Goal: Task Accomplishment & Management: Manage account settings

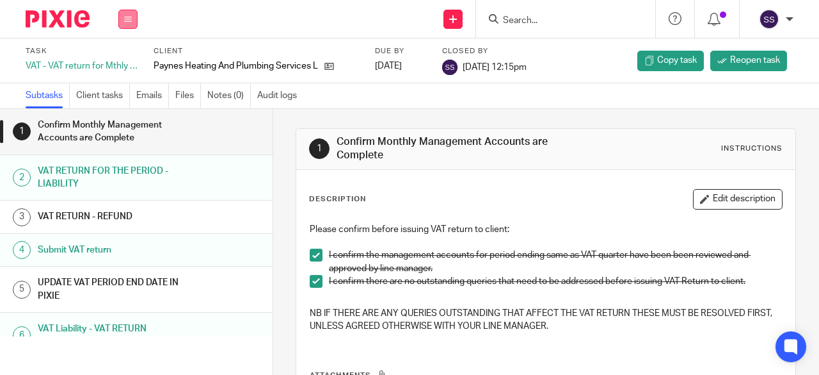
click at [132, 17] on button at bounding box center [127, 19] width 19 height 19
click at [125, 65] on li "Work" at bounding box center [128, 60] width 34 height 19
click at [124, 61] on link "Work" at bounding box center [122, 59] width 22 height 9
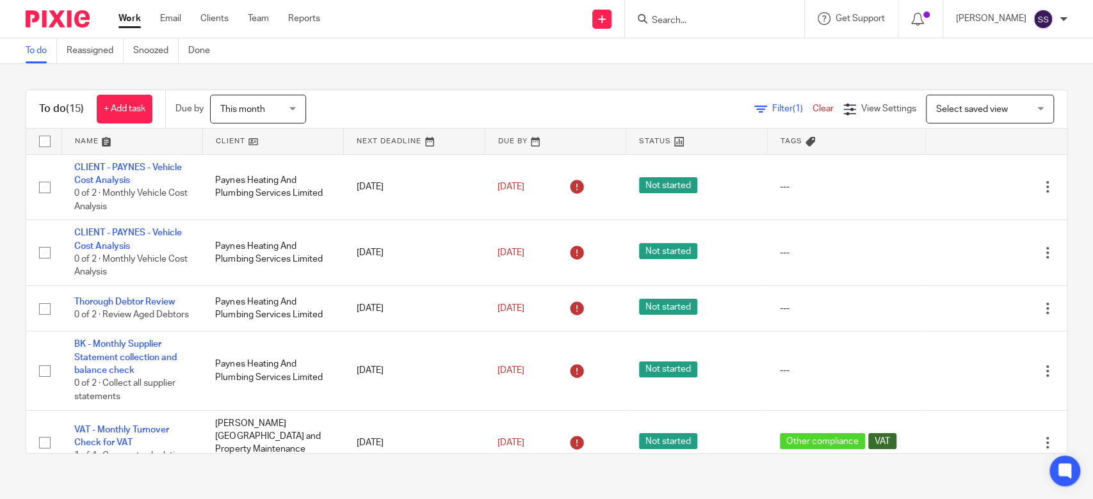
click at [702, 25] on input "Search" at bounding box center [707, 21] width 115 height 12
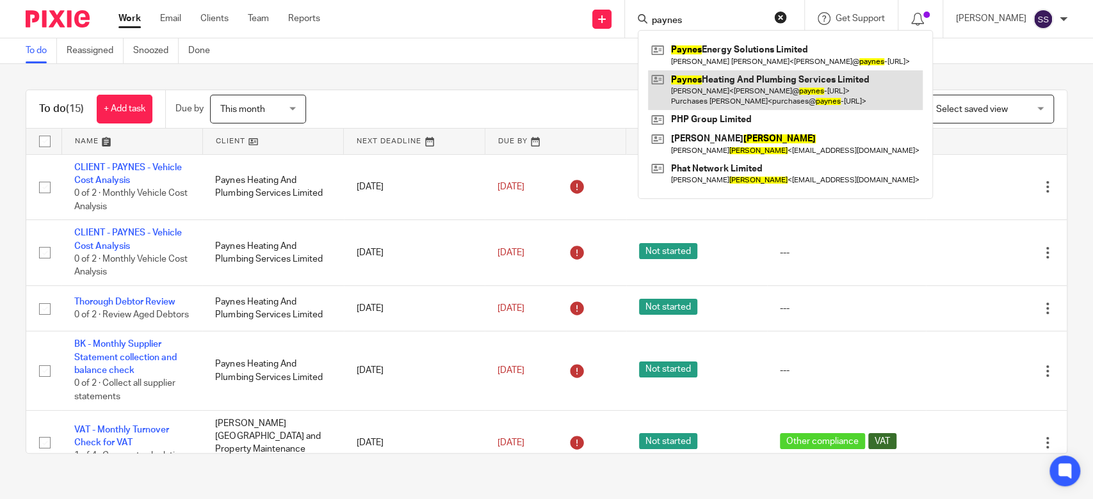
type input "paynes"
click at [741, 83] on link at bounding box center [785, 90] width 275 height 40
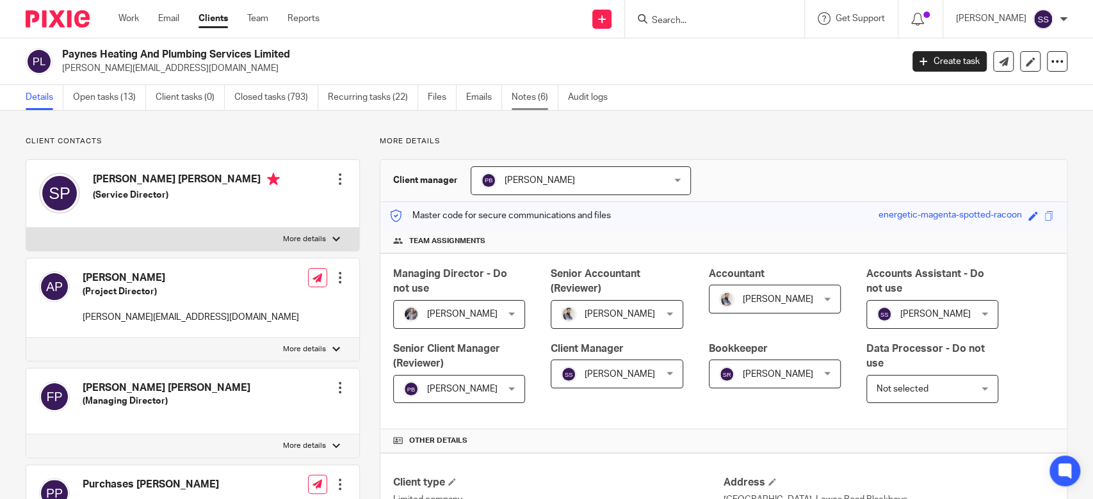
click at [530, 92] on link "Notes (6)" at bounding box center [535, 97] width 47 height 25
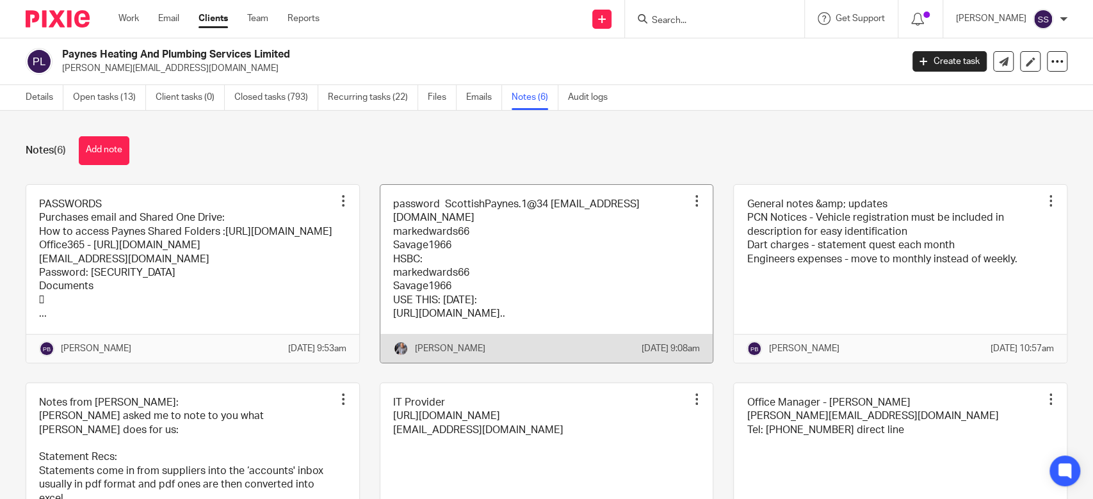
click at [446, 271] on link at bounding box center [546, 274] width 333 height 178
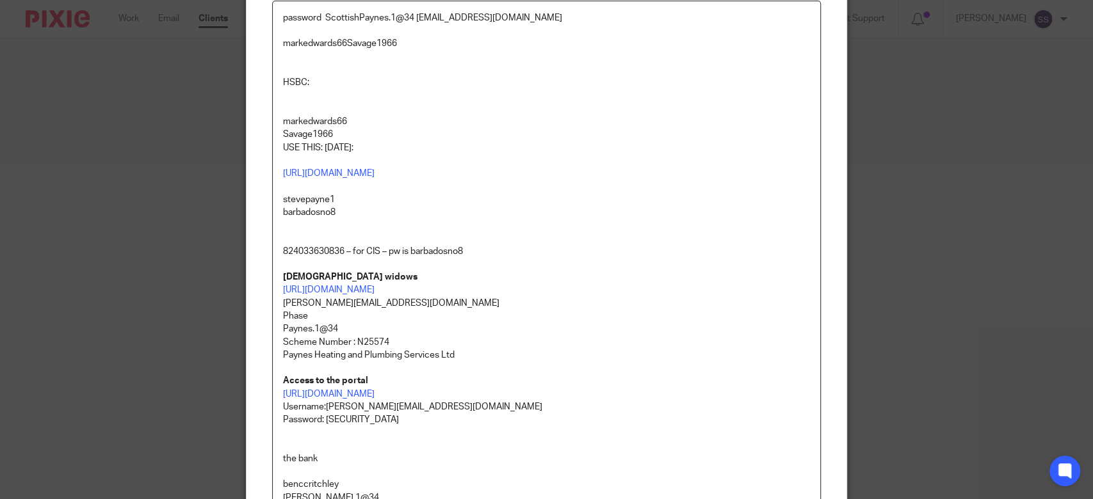
scroll to position [341, 0]
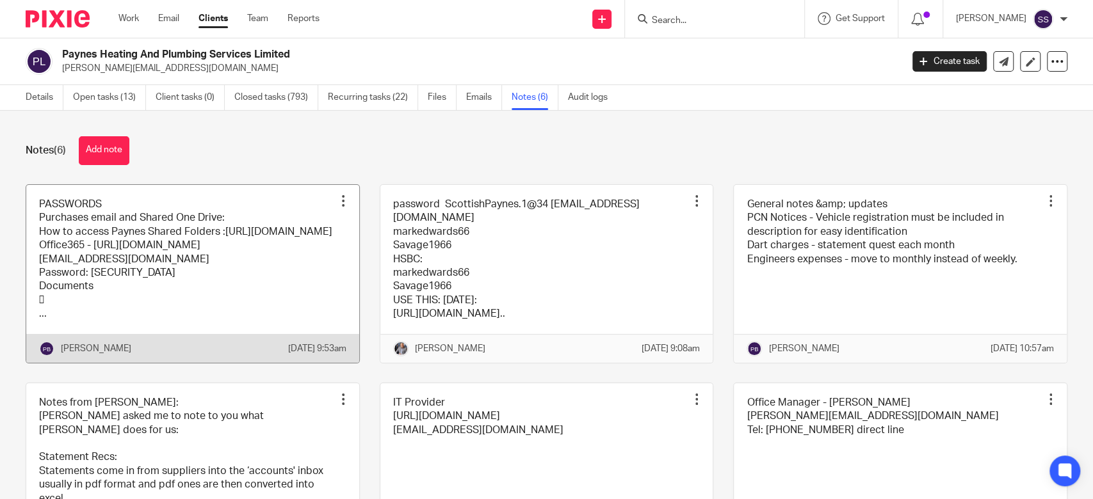
click at [213, 296] on link at bounding box center [192, 274] width 333 height 178
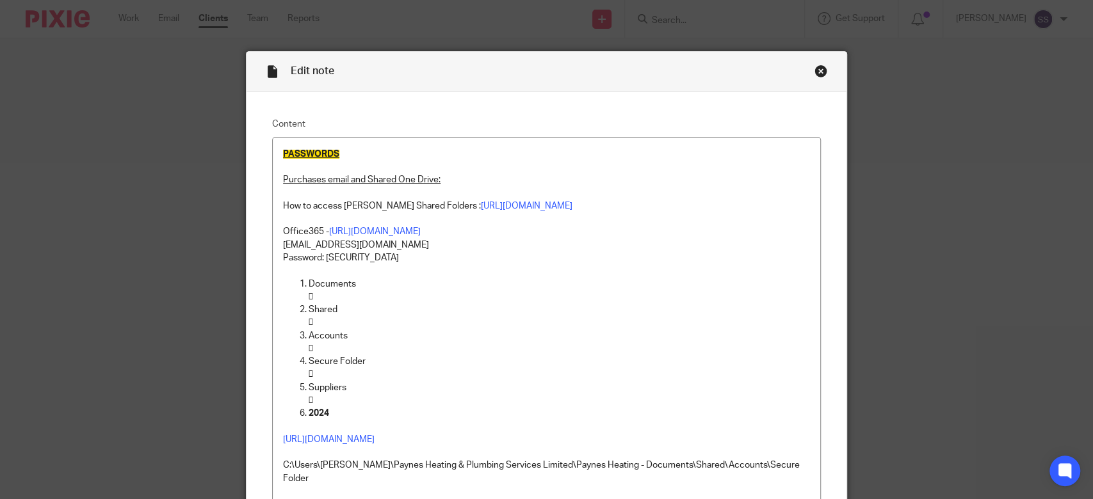
click at [814, 73] on div "Close this dialog window" at bounding box center [820, 71] width 13 height 13
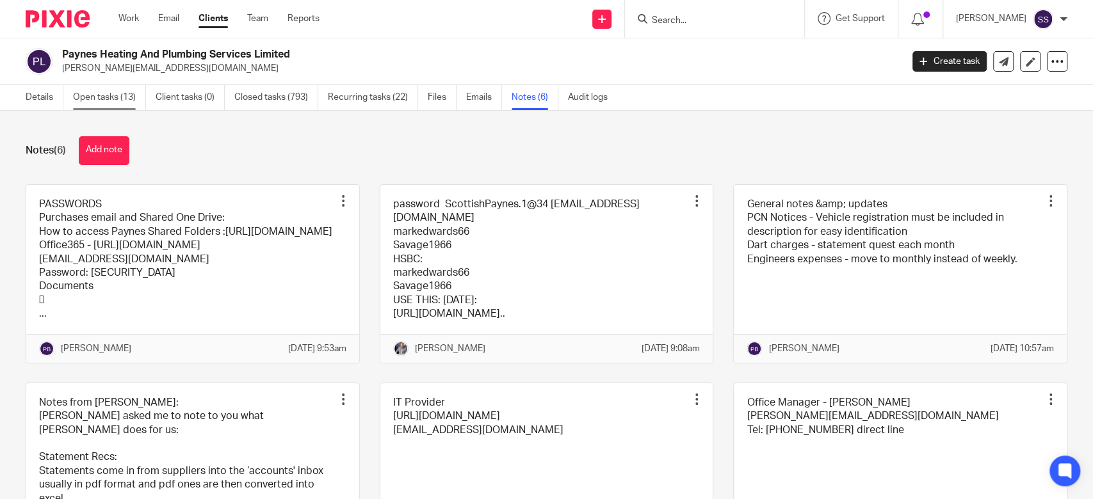
click at [121, 95] on link "Open tasks (13)" at bounding box center [109, 97] width 73 height 25
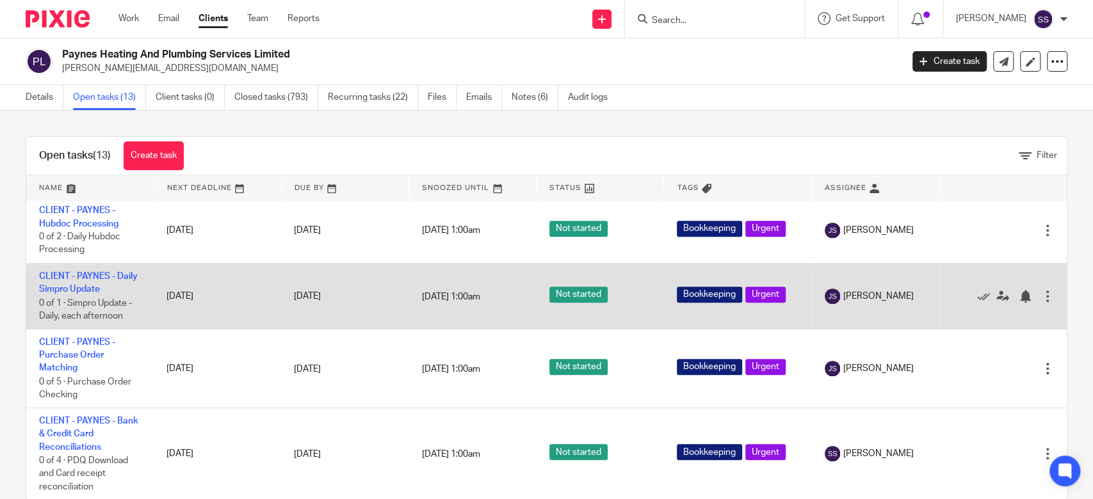
scroll to position [716, 0]
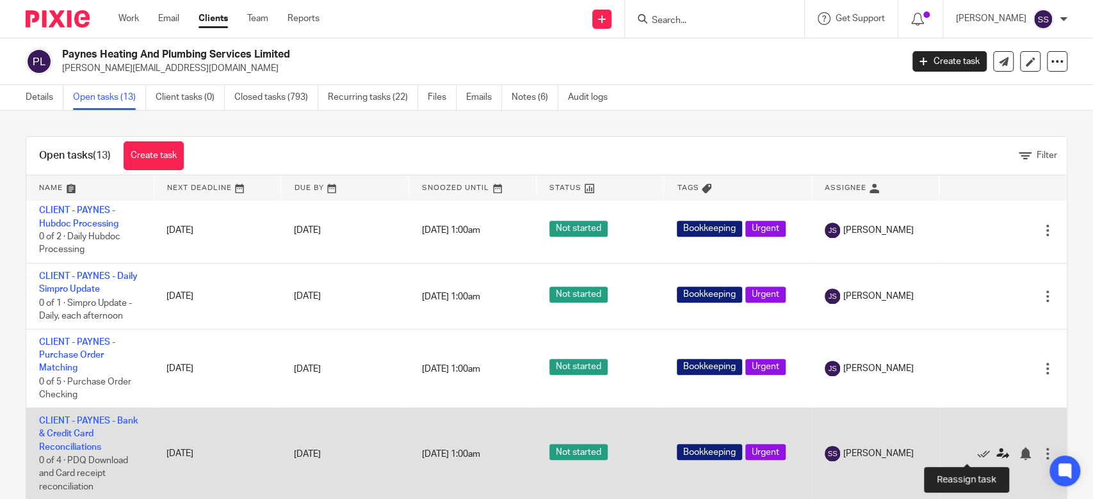
click at [996, 455] on icon at bounding box center [1002, 454] width 13 height 13
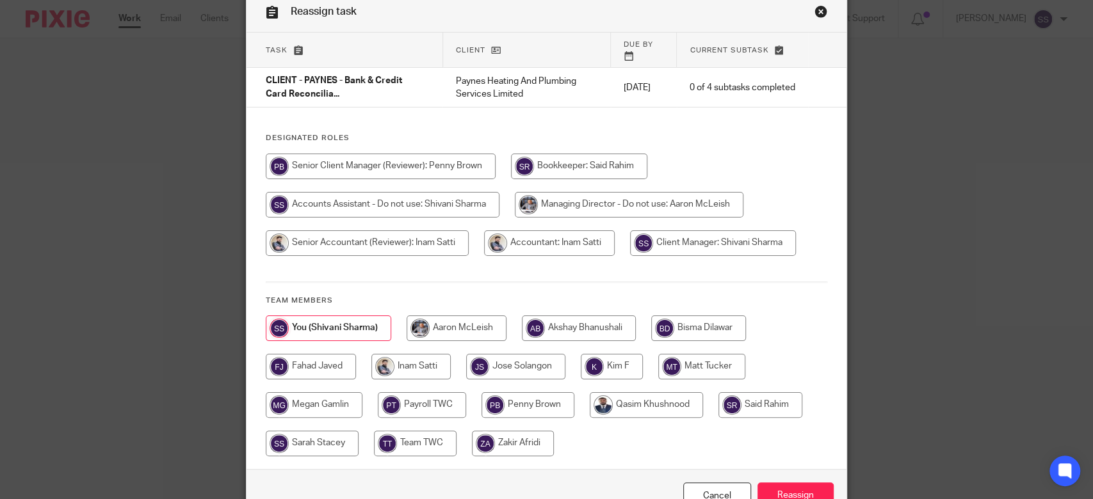
scroll to position [124, 0]
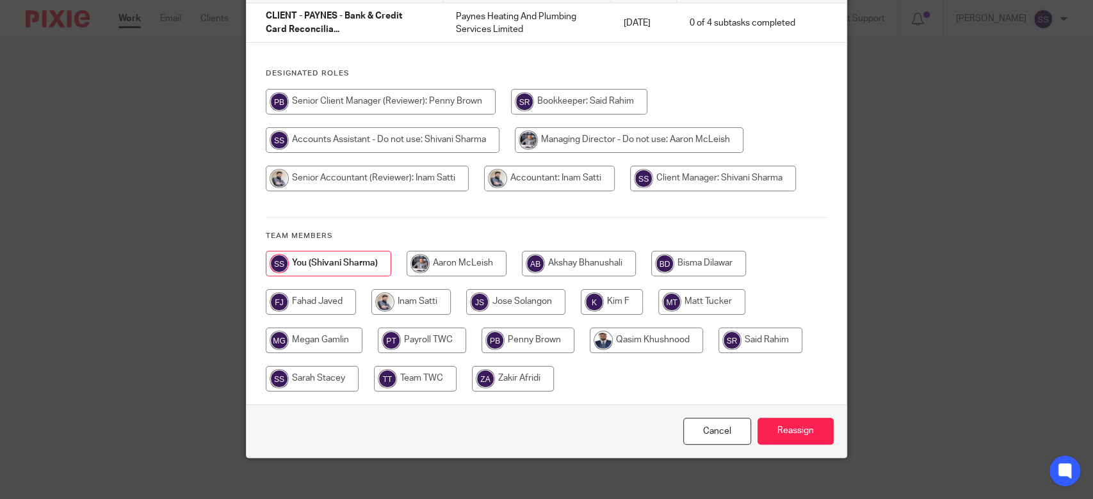
click at [505, 297] on input "radio" at bounding box center [515, 302] width 99 height 26
radio input "true"
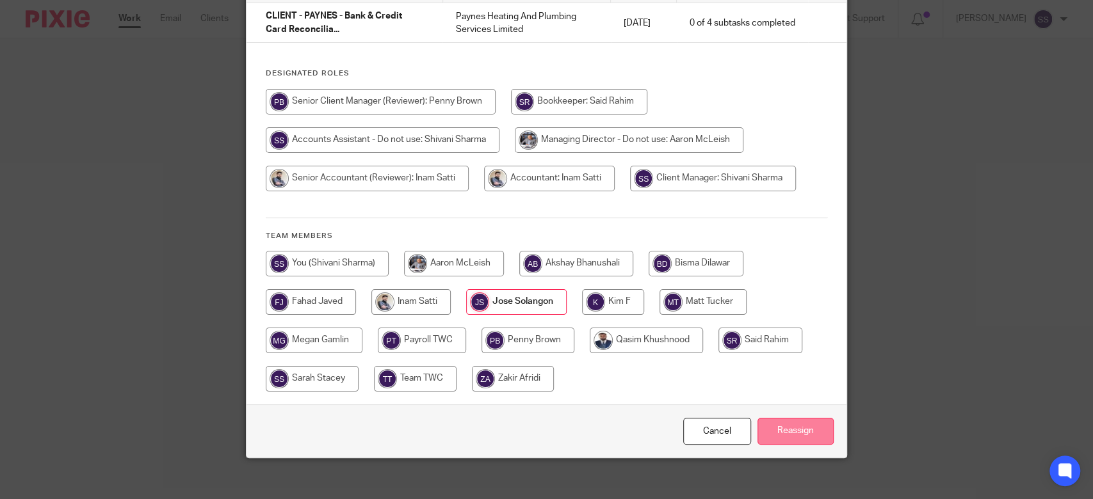
click at [790, 418] on input "Reassign" at bounding box center [795, 432] width 76 height 28
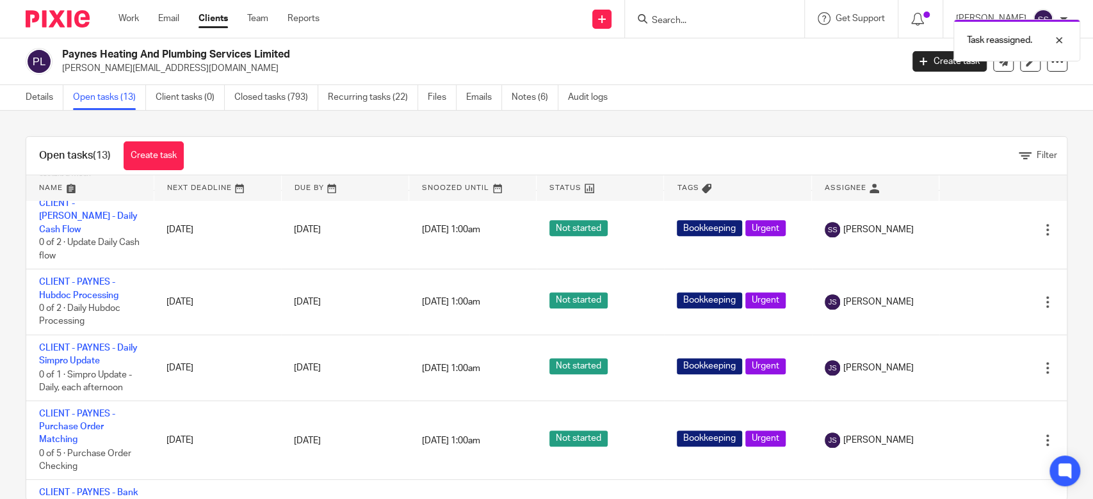
scroll to position [716, 0]
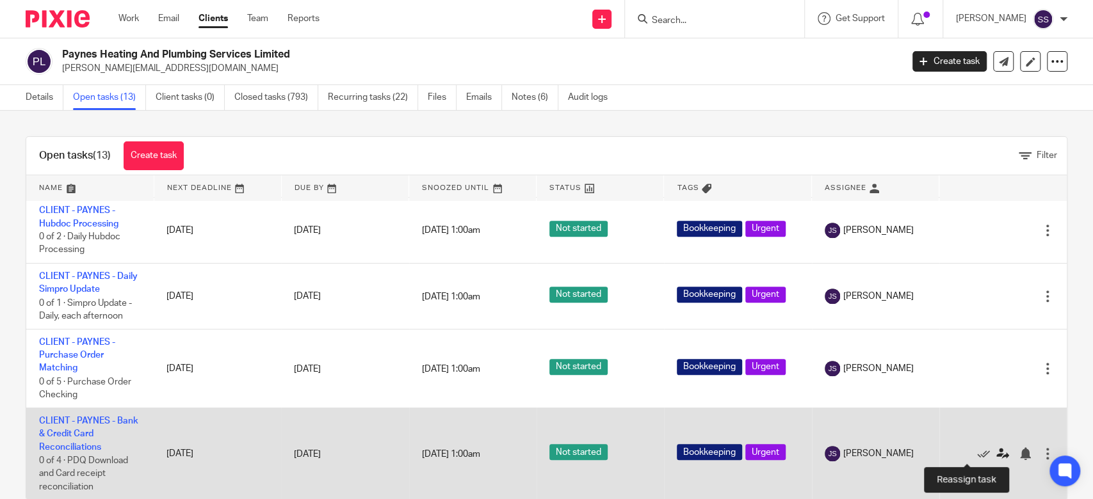
click at [996, 451] on icon at bounding box center [1002, 454] width 13 height 13
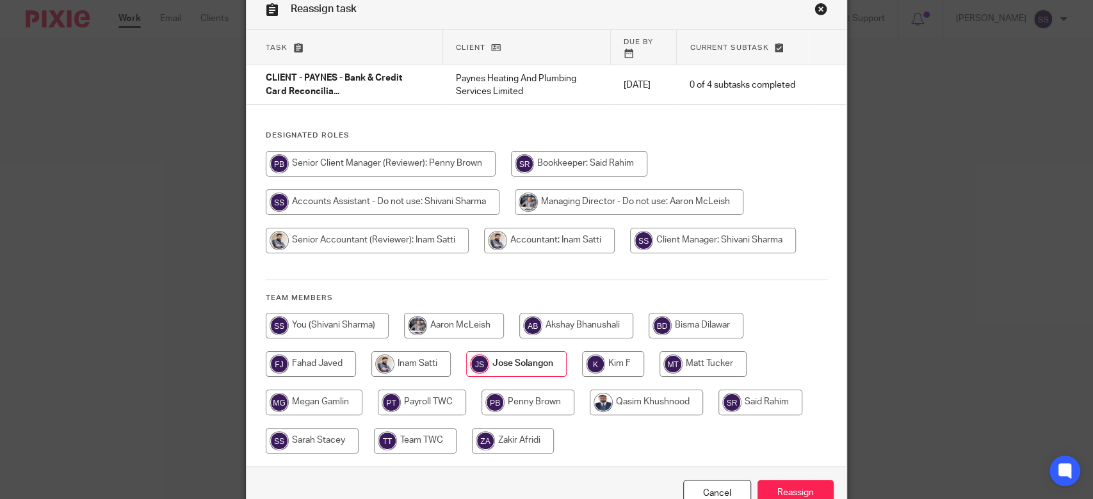
scroll to position [124, 0]
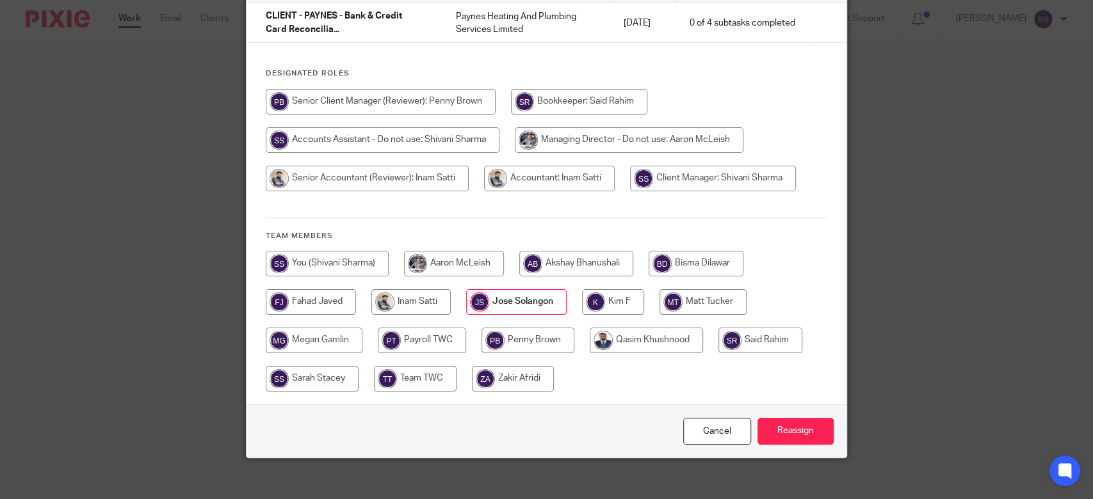
click at [682, 289] on input "radio" at bounding box center [702, 302] width 87 height 26
radio input "true"
click at [794, 422] on input "Reassign" at bounding box center [795, 432] width 76 height 28
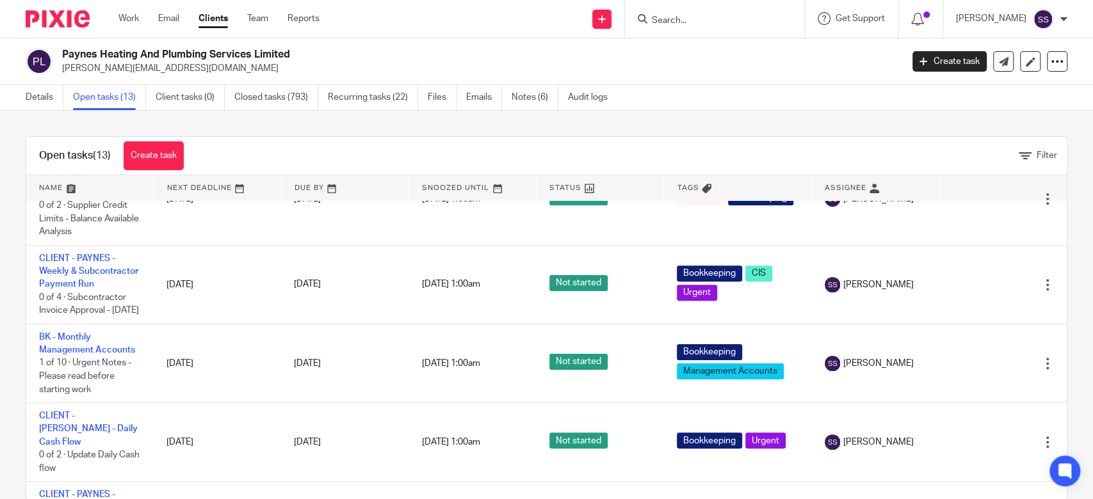
scroll to position [426, 0]
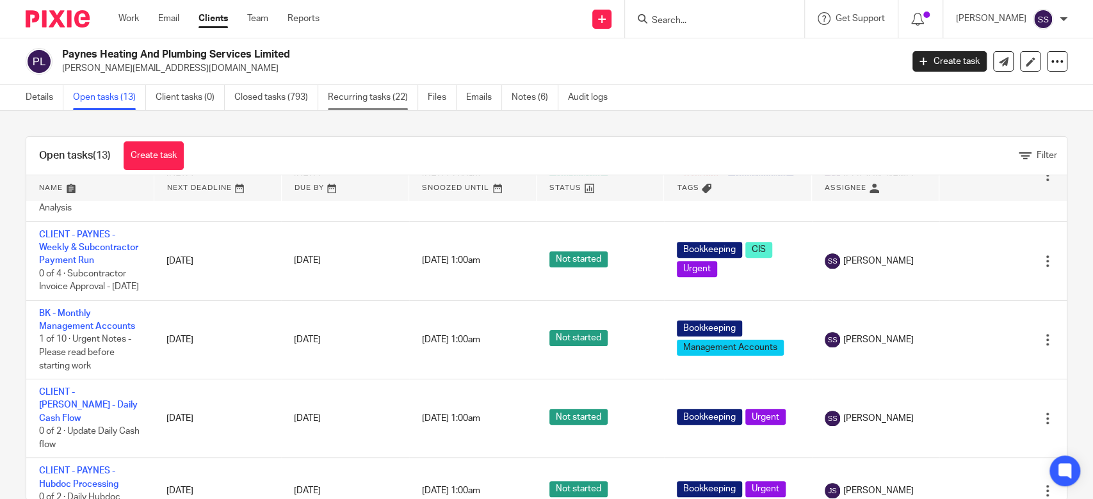
click at [378, 100] on link "Recurring tasks (22)" at bounding box center [373, 97] width 90 height 25
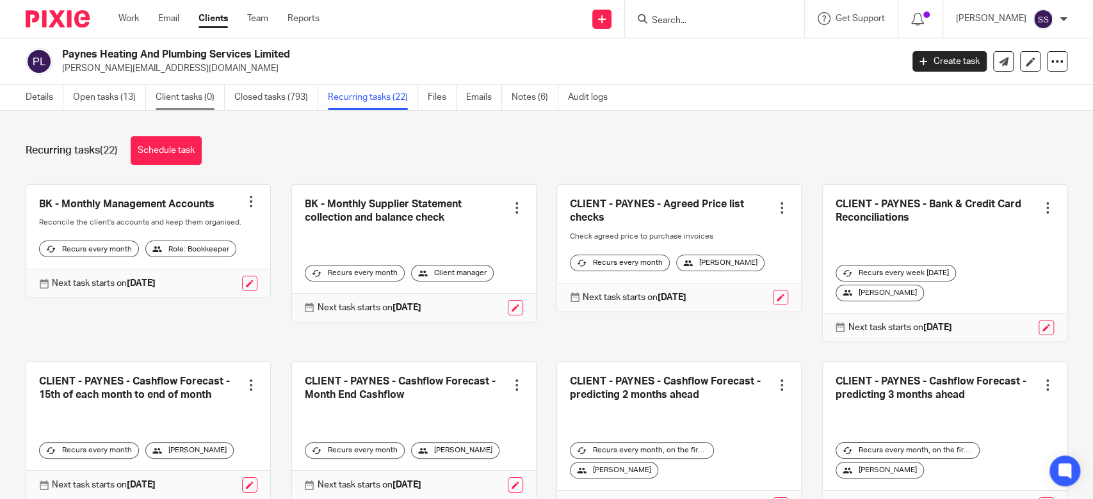
click at [184, 101] on link "Client tasks (0)" at bounding box center [190, 97] width 69 height 25
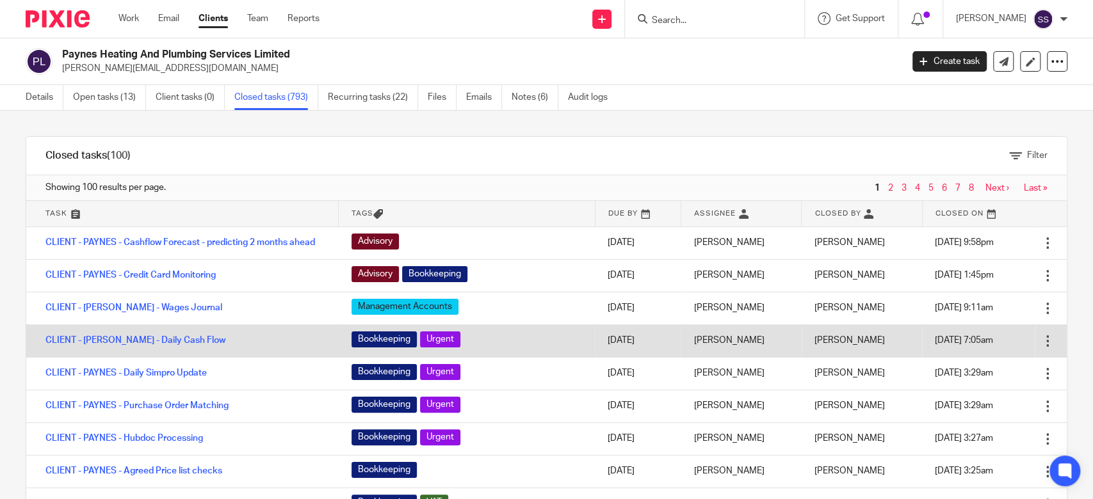
scroll to position [170, 0]
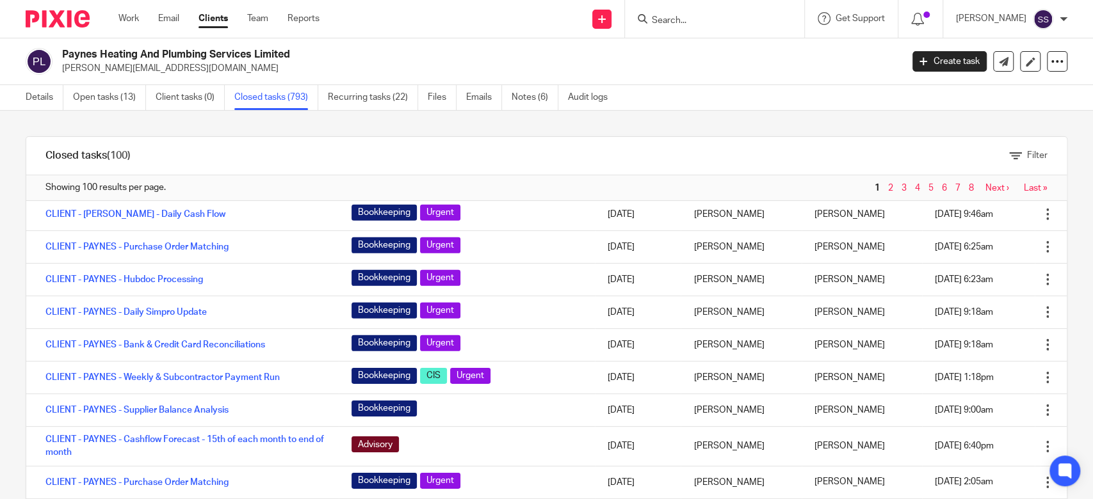
scroll to position [2731, 0]
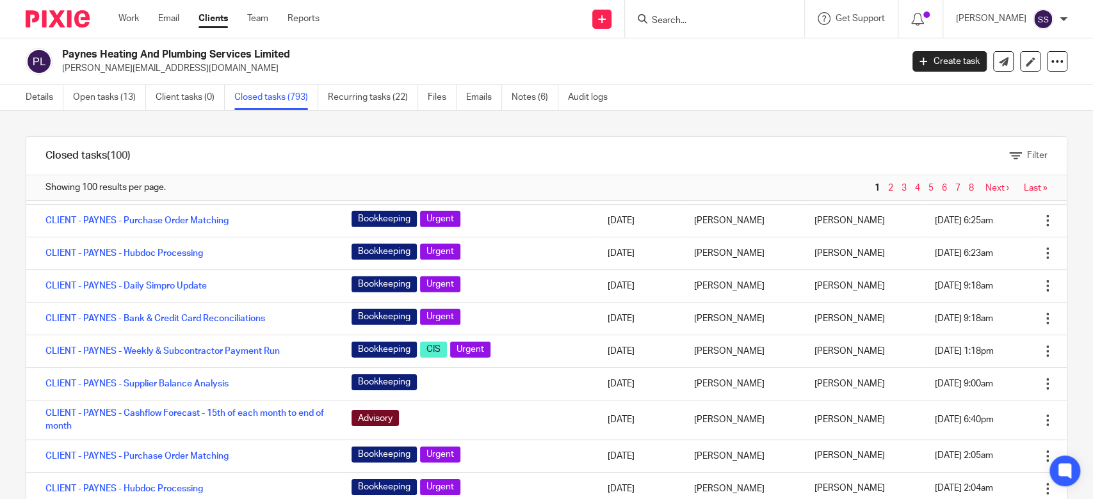
click at [799, 100] on div "Details Open tasks (13) Client tasks (0) Closed tasks (793) Recurring tasks (22…" at bounding box center [546, 98] width 1093 height 26
